Goal: Check status: Check status

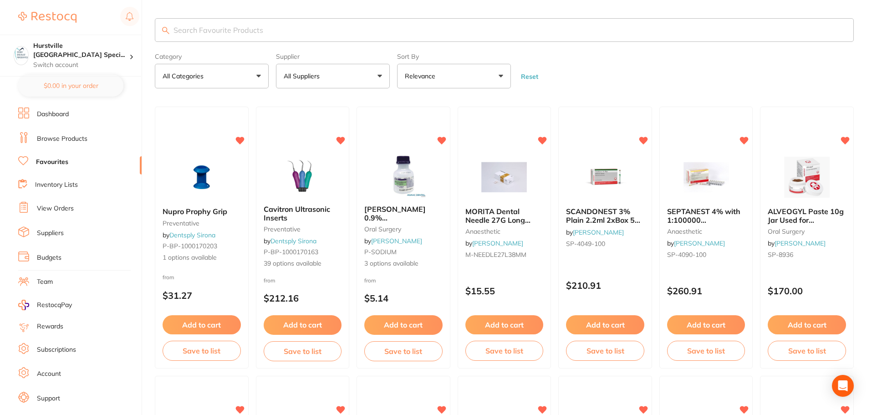
click at [70, 210] on link "View Orders" at bounding box center [55, 208] width 37 height 9
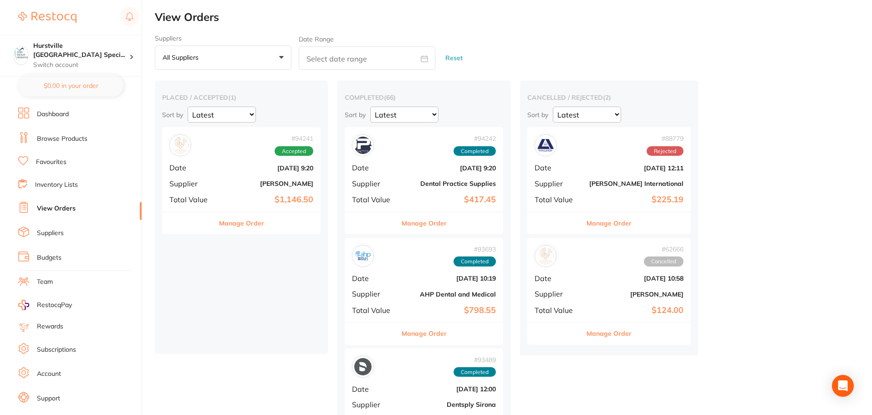
click at [291, 179] on div "# 94241 Accepted Date [DATE] 9:20 Supplier [PERSON_NAME] Total Value $1,146.50" at bounding box center [241, 169] width 158 height 84
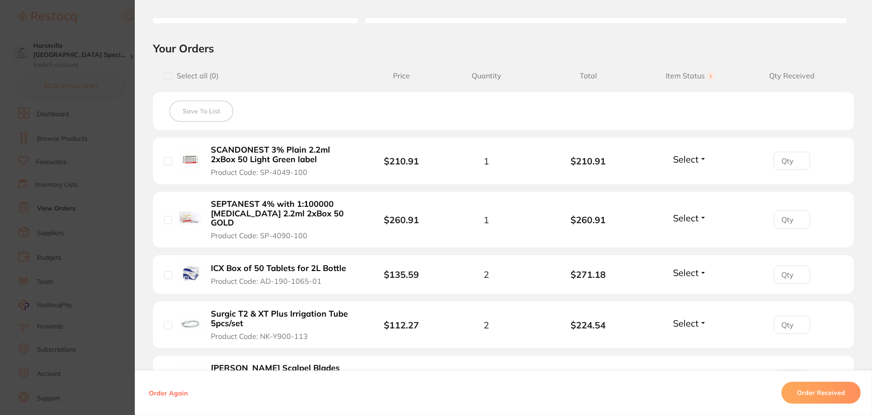
scroll to position [228, 0]
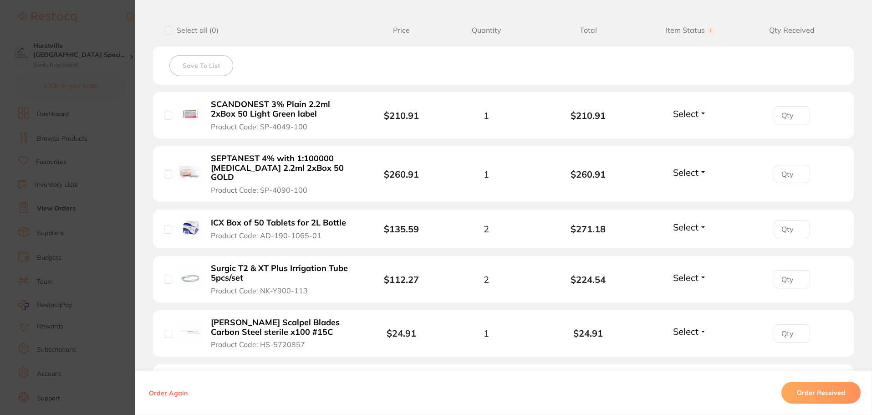
click at [164, 29] on input "checkbox" at bounding box center [168, 30] width 8 height 8
checkbox input "true"
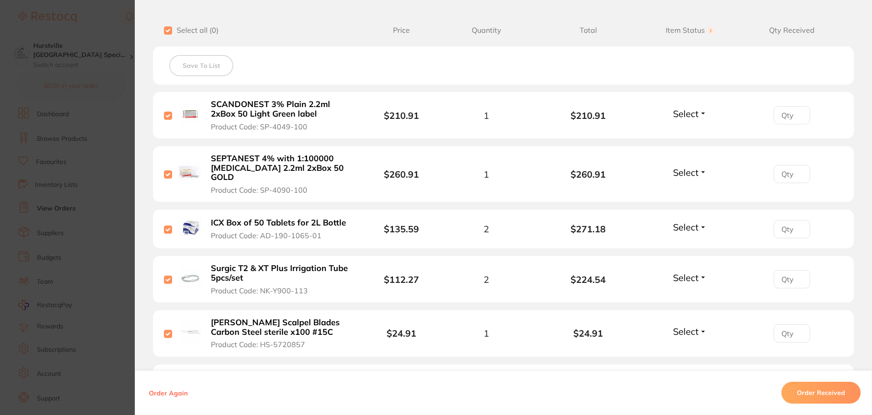
checkbox input "true"
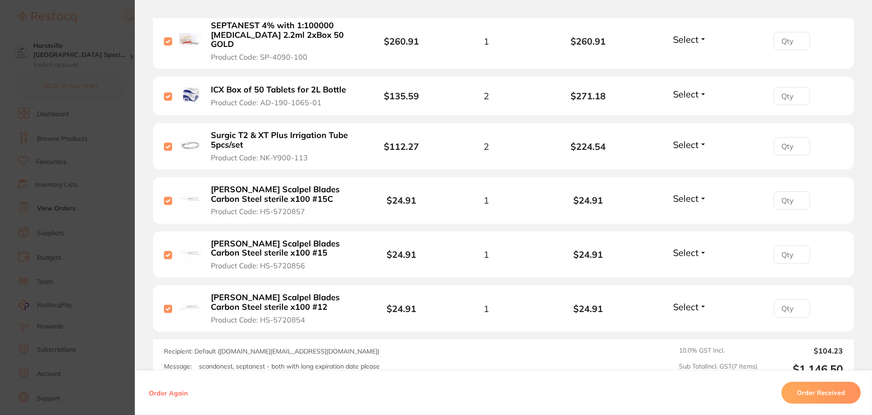
scroll to position [364, 0]
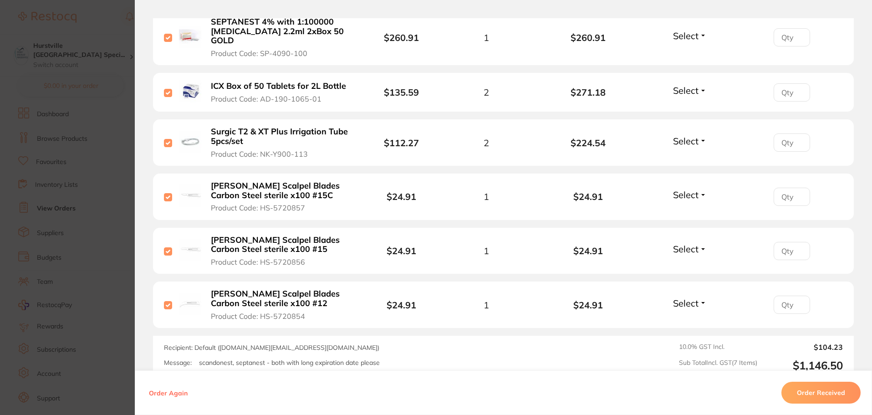
click at [819, 394] on button "Order Received" at bounding box center [820, 393] width 79 height 22
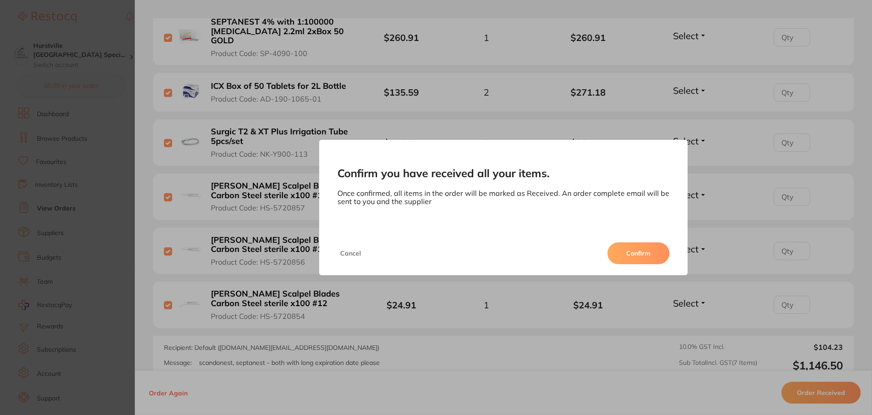
click at [642, 259] on button "Confirm" at bounding box center [638, 253] width 62 height 22
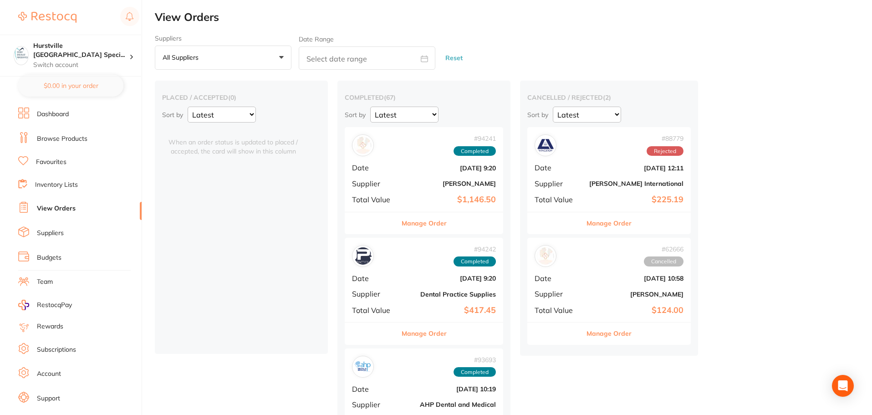
click at [407, 178] on div "# 94241 Completed Date [DATE] 9:20 Supplier [PERSON_NAME] Total Value $1,146.50" at bounding box center [424, 169] width 158 height 84
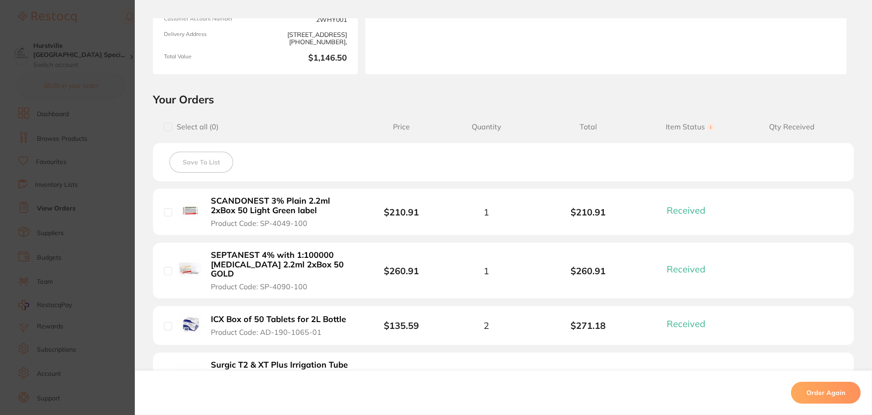
scroll to position [137, 0]
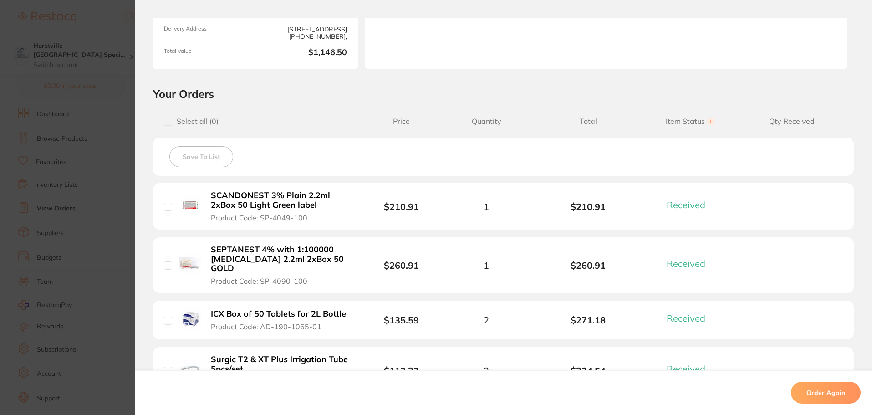
click at [72, 117] on section "Order ID: Restocq- 94241 Order Information 7 Received Completed Order Order Dat…" at bounding box center [436, 207] width 872 height 415
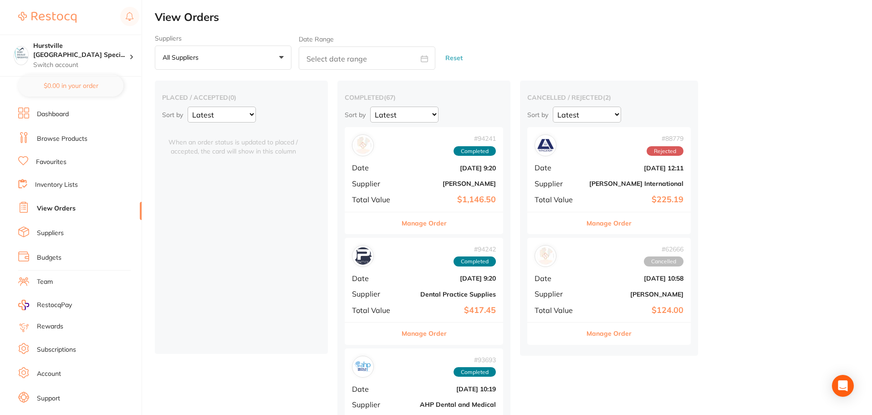
click at [74, 118] on li "Dashboard" at bounding box center [79, 114] width 123 height 14
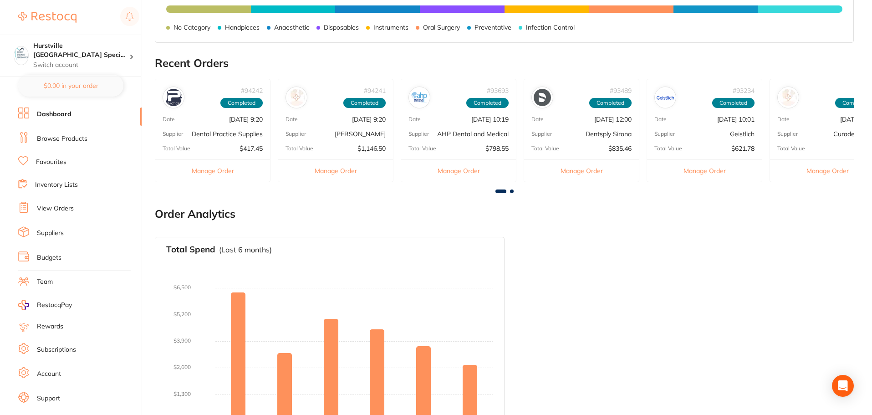
scroll to position [483, 0]
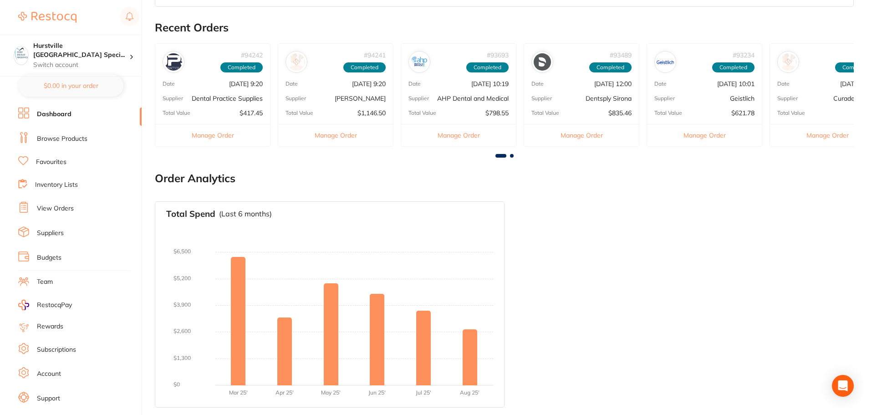
click at [66, 215] on li "View Orders" at bounding box center [79, 209] width 123 height 14
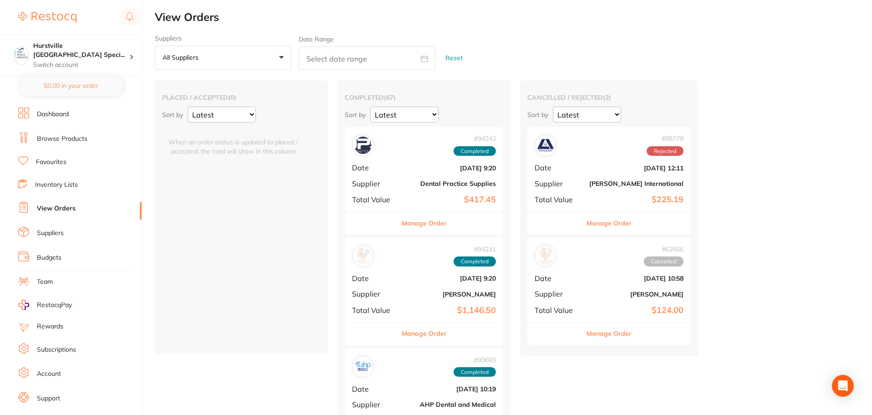
click at [66, 212] on link "View Orders" at bounding box center [56, 208] width 39 height 9
